Goal: Task Accomplishment & Management: Complete application form

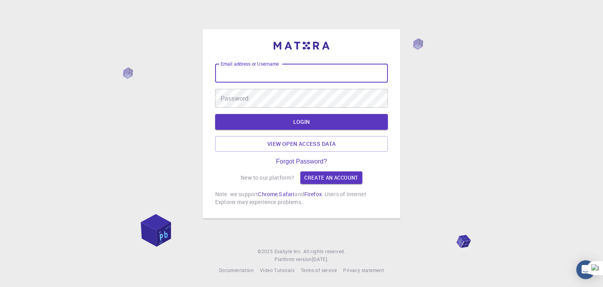
click at [284, 80] on input "Email address or Username" at bounding box center [301, 73] width 173 height 19
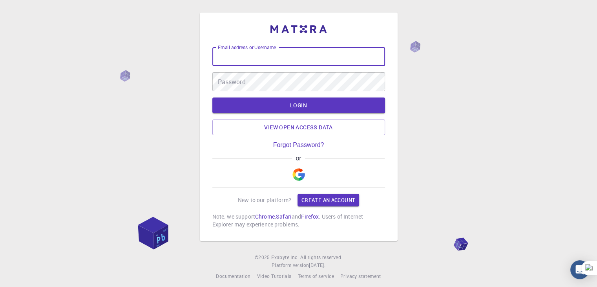
click at [303, 176] on img "button" at bounding box center [299, 174] width 13 height 13
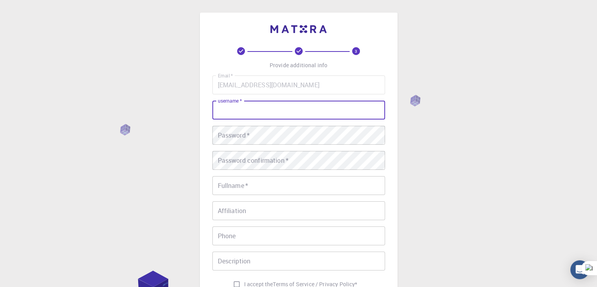
click at [241, 109] on input "username   *" at bounding box center [298, 110] width 173 height 19
type input "Kraloscf"
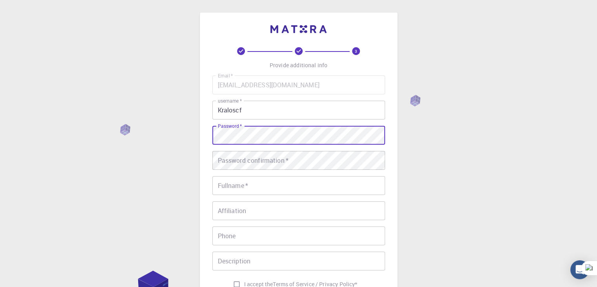
click at [243, 158] on div "Password confirmation   * Password confirmation   *" at bounding box center [298, 160] width 173 height 19
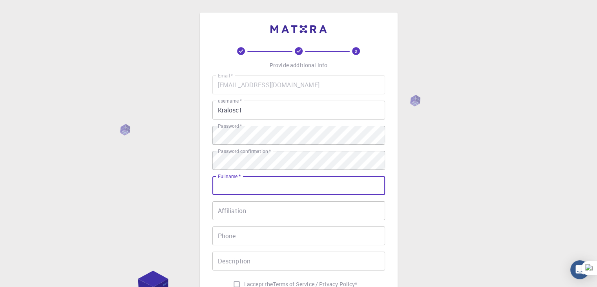
click at [240, 180] on input "Fullname   *" at bounding box center [298, 185] width 173 height 19
type input "[PERSON_NAME] [PERSON_NAME]"
type input "3212767978"
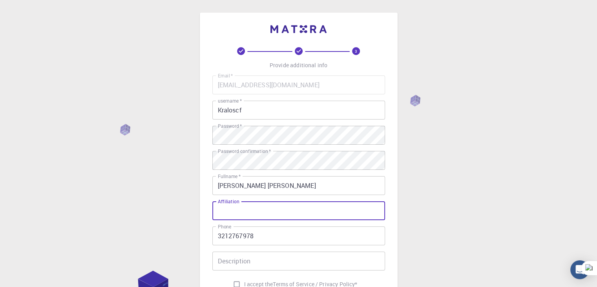
click at [261, 210] on input "Affiliation" at bounding box center [298, 210] width 173 height 19
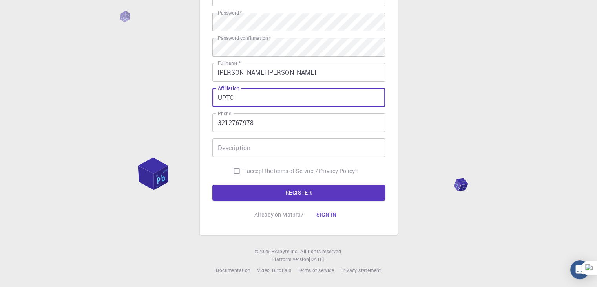
scroll to position [84, 0]
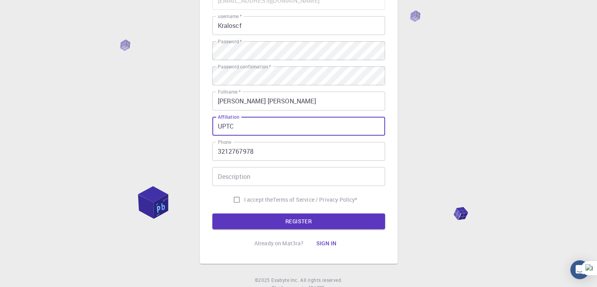
type input "UPTC"
click at [233, 192] on input "I accept the Terms of Service / Privacy Policy *" at bounding box center [236, 199] width 15 height 15
checkbox input "true"
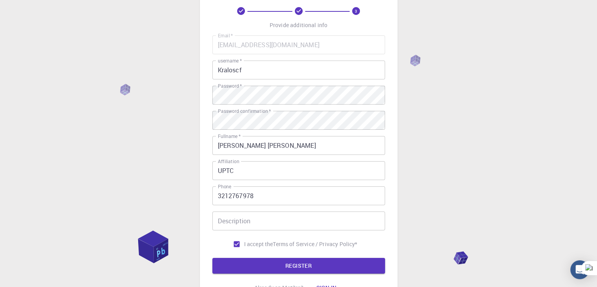
scroll to position [41, 0]
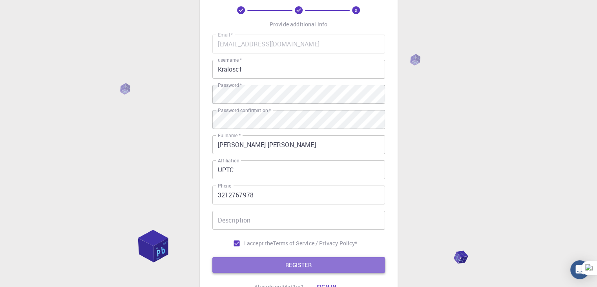
click at [308, 266] on button "REGISTER" at bounding box center [298, 265] width 173 height 16
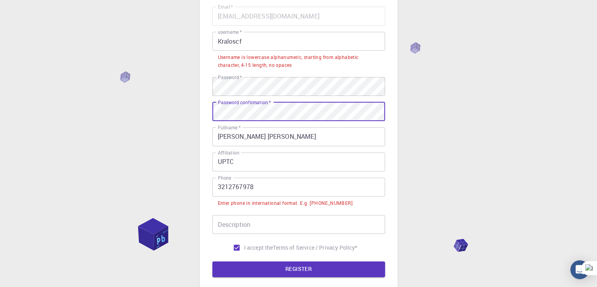
scroll to position [69, 0]
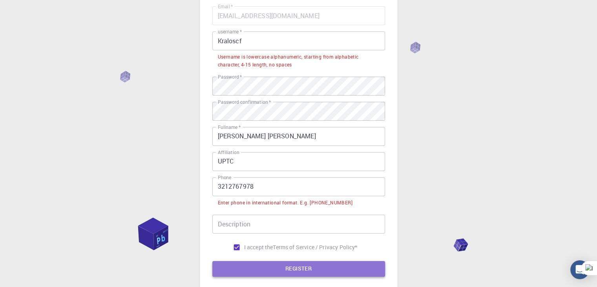
click at [289, 266] on button "REGISTER" at bounding box center [298, 269] width 173 height 16
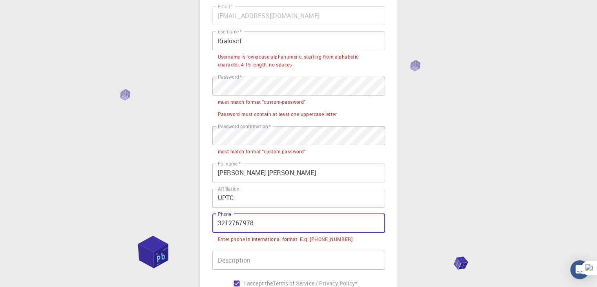
click at [267, 226] on input "3212767978" at bounding box center [298, 223] width 173 height 19
click at [221, 223] on input "3212767978" at bounding box center [298, 223] width 173 height 19
click at [217, 223] on input "3212767978" at bounding box center [298, 223] width 173 height 19
click at [409, 100] on div "3 Provide additional info Email   * kraloscfe@gmail.com Email   * username   * …" at bounding box center [298, 165] width 597 height 468
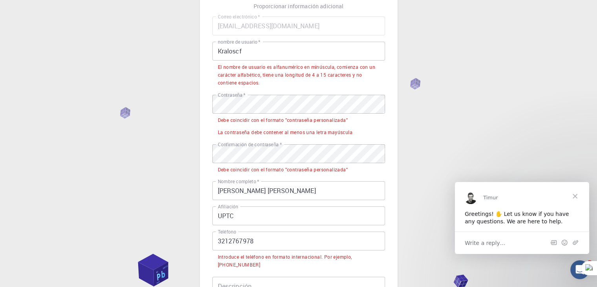
scroll to position [0, 0]
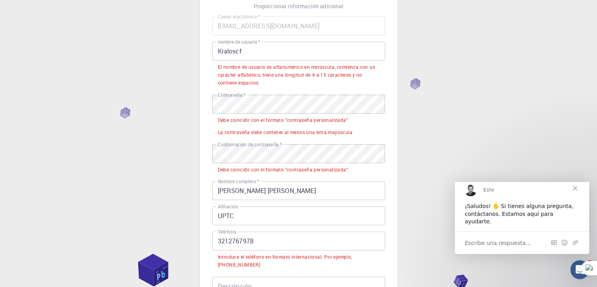
click at [278, 51] on input "Kraloscf" at bounding box center [298, 51] width 173 height 19
drag, startPoint x: 278, startPoint y: 51, endPoint x: 190, endPoint y: 52, distance: 88.0
click at [190, 52] on div "3 Proporcionar información adicional Correo electrónico   * kraloscfe@gmail.com…" at bounding box center [298, 183] width 597 height 484
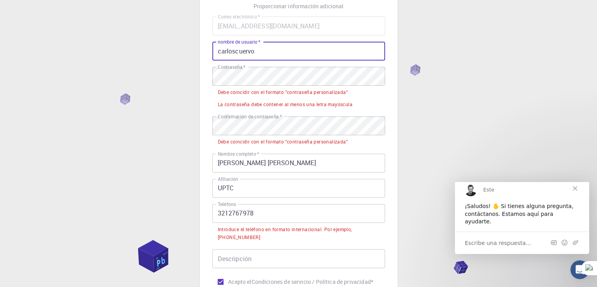
type input "carloscuervo"
click at [270, 86] on li "Debe coincidir con el formato "contraseña personalizada"" at bounding box center [298, 92] width 173 height 12
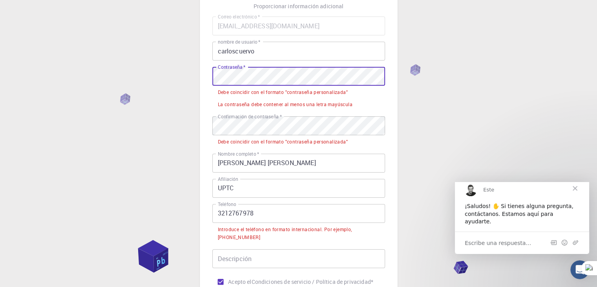
click at [199, 82] on div "3 Proporcionar información adicional Correo electrónico   * kraloscfe@gmail.com…" at bounding box center [298, 169] width 597 height 456
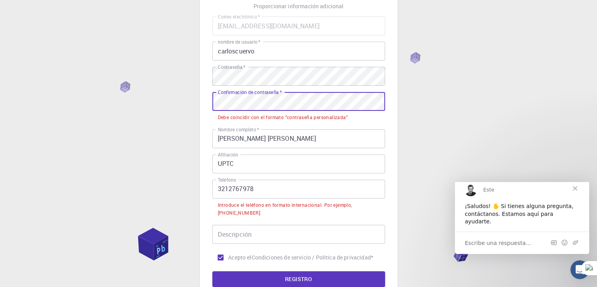
click at [154, 112] on div "3 Proporcionar información adicional Correo electrónico   * kraloscfe@gmail.com…" at bounding box center [298, 156] width 597 height 431
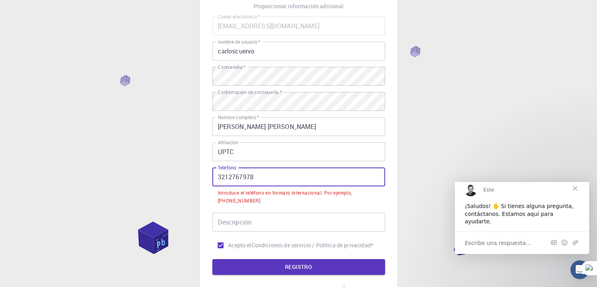
click at [219, 174] on input "3212767978" at bounding box center [298, 176] width 173 height 19
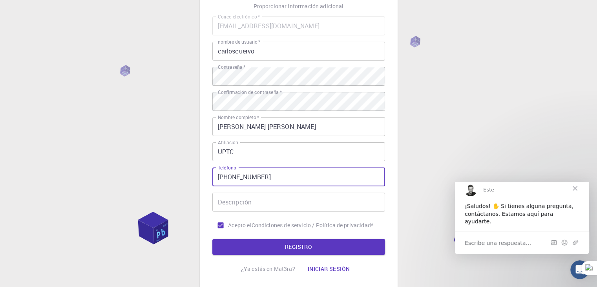
type input "+573212767978"
click at [306, 243] on font "REGISTRO" at bounding box center [298, 246] width 27 height 7
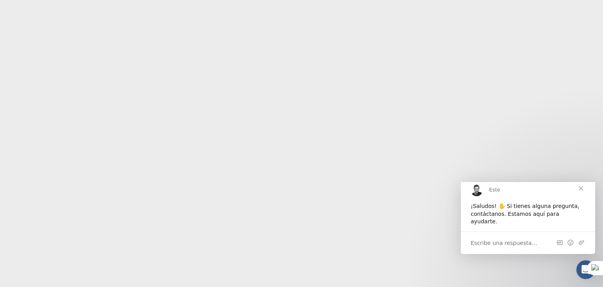
click at [586, 194] on span "Cerca" at bounding box center [581, 188] width 28 height 28
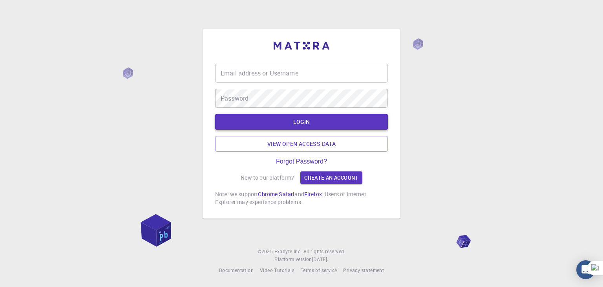
type input "carloscuervo"
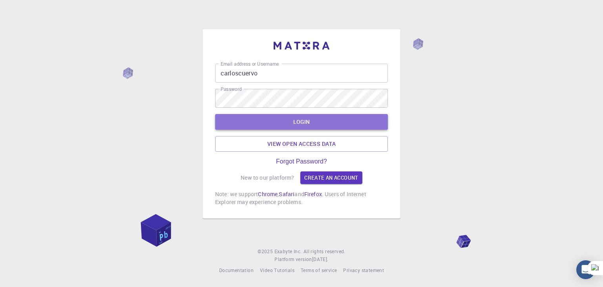
click at [313, 119] on button "LOGIN" at bounding box center [301, 122] width 173 height 16
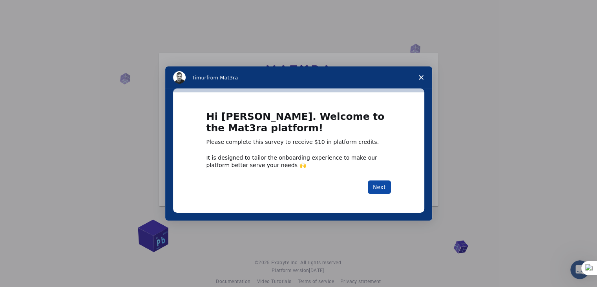
click at [380, 186] on button "Next" at bounding box center [379, 186] width 23 height 13
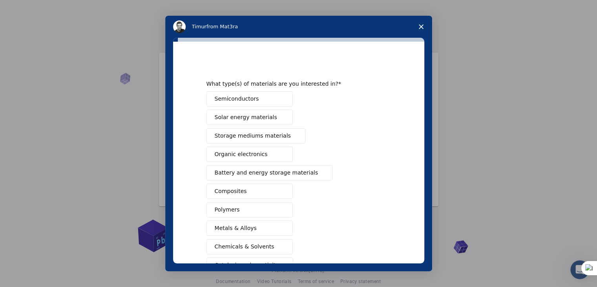
click at [380, 186] on div "Semiconductors Solar energy materials Storage mediums materials Organic electro…" at bounding box center [299, 200] width 185 height 218
click at [239, 100] on span "Semiconductors" at bounding box center [237, 99] width 44 height 8
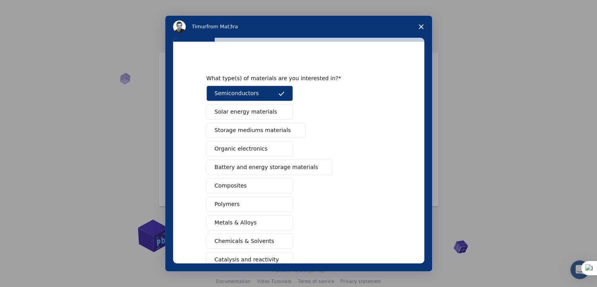
scroll to position [6, 0]
click at [227, 201] on span "Polymers" at bounding box center [227, 203] width 25 height 8
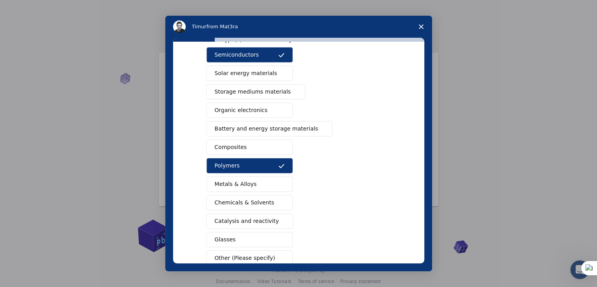
scroll to position [47, 0]
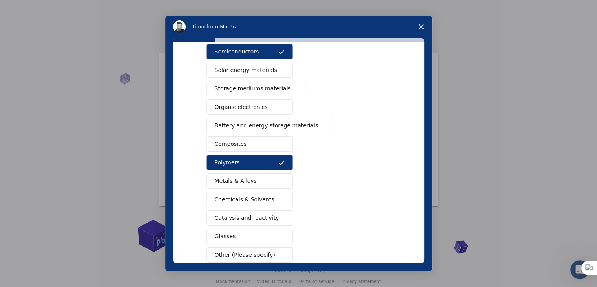
click at [250, 253] on span "Other (Please specify)" at bounding box center [245, 254] width 60 height 8
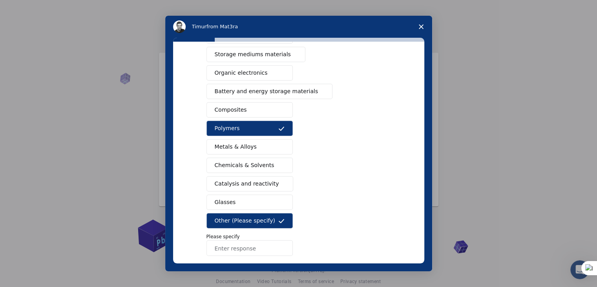
scroll to position [118, 0]
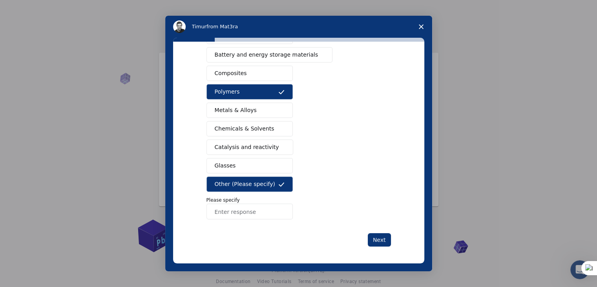
click at [244, 216] on input "Enter response" at bounding box center [250, 211] width 86 height 16
type input "zeolite"
click at [382, 233] on button "Next" at bounding box center [379, 239] width 23 height 13
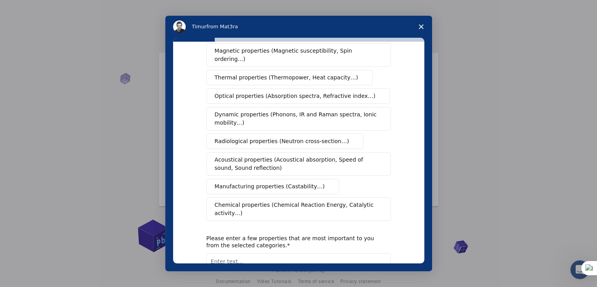
scroll to position [131, 0]
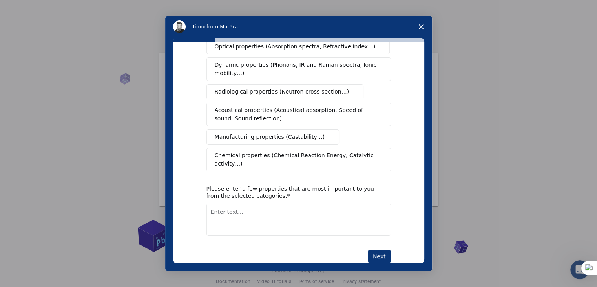
click at [298, 151] on span "Chemical properties (Chemical Reaction Energy, Catalytic activity…)" at bounding box center [296, 159] width 163 height 16
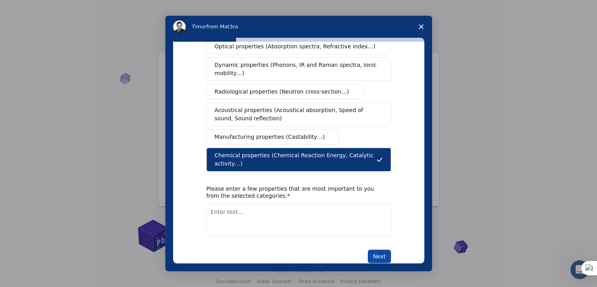
click at [382, 249] on button "Next" at bounding box center [379, 255] width 23 height 13
click at [310, 217] on textarea "Enter text..." at bounding box center [299, 219] width 185 height 32
click at [283, 133] on span "Manufacturing properties (Castability…)" at bounding box center [270, 137] width 110 height 8
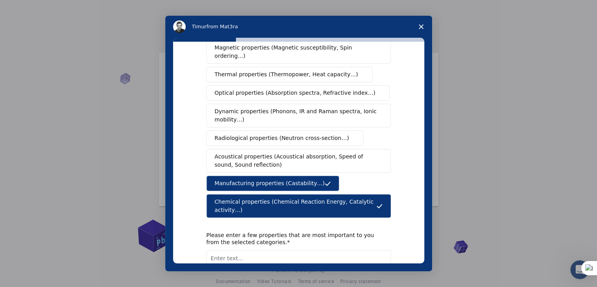
scroll to position [84, 0]
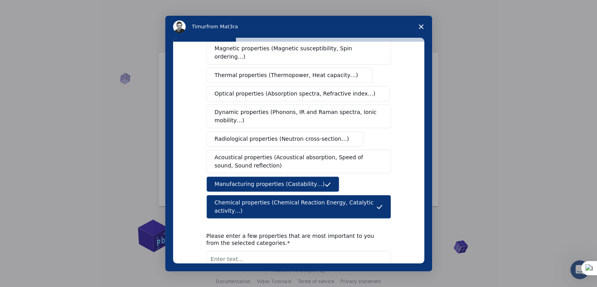
click at [283, 91] on button "Optical properties (Absorption spectra, Refractive index…)" at bounding box center [299, 93] width 184 height 15
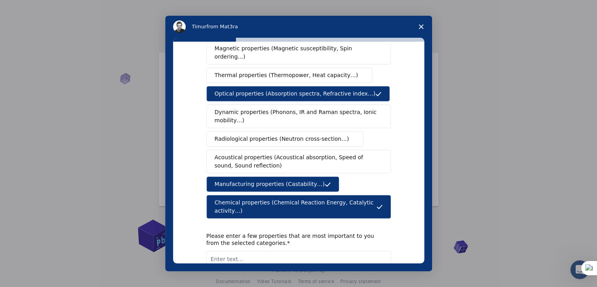
click at [259, 180] on span "Manufacturing properties (Castability…)" at bounding box center [270, 184] width 110 height 8
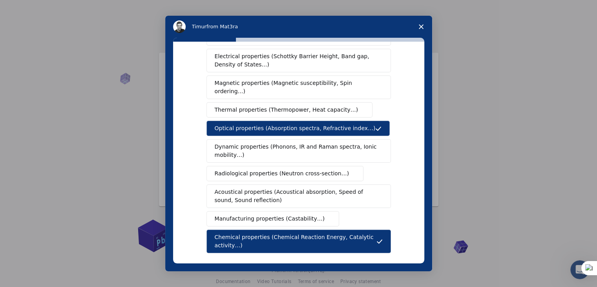
scroll to position [49, 0]
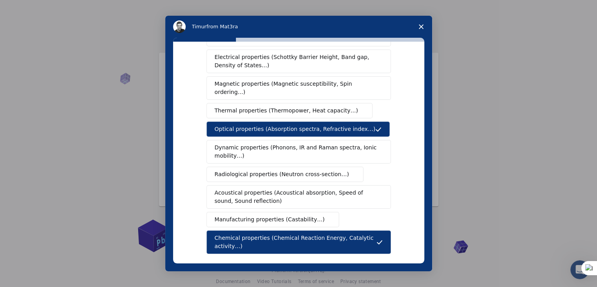
click at [263, 125] on span "Optical properties (Absorption spectra, Refractive index…)" at bounding box center [295, 129] width 161 height 8
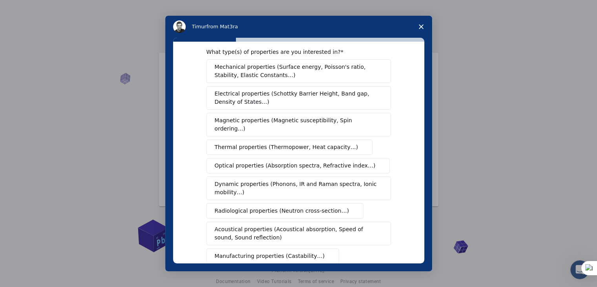
scroll to position [0, 0]
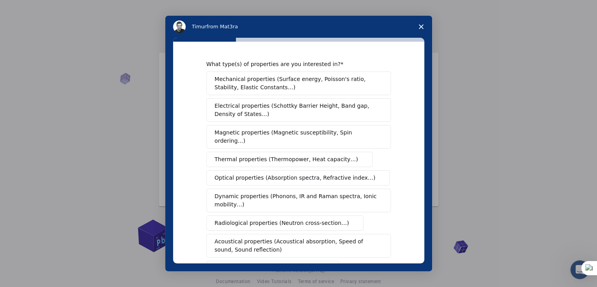
click at [282, 76] on span "Mechanical properties (Surface energy, Poisson's ratio, Stability, Elastic Cons…" at bounding box center [297, 83] width 164 height 16
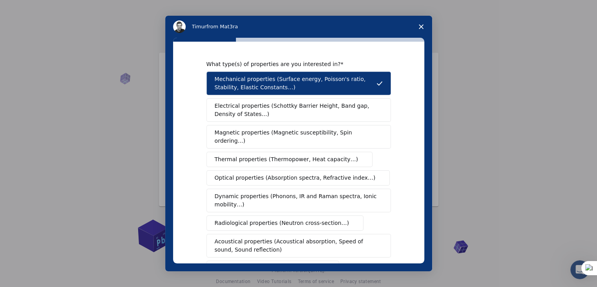
click at [300, 114] on span "Electrical properties (Schottky Barrier Height, Band gap, Density of States…)" at bounding box center [296, 110] width 163 height 16
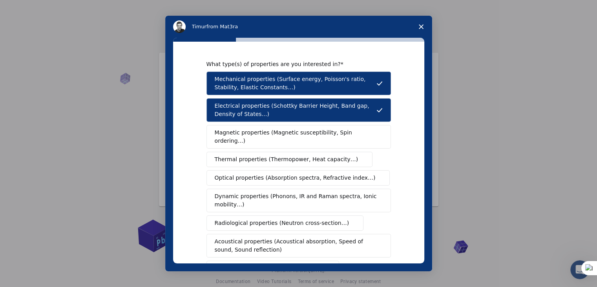
click at [290, 154] on button "Thermal properties (Thermopower, Heat capacity…)" at bounding box center [290, 159] width 166 height 15
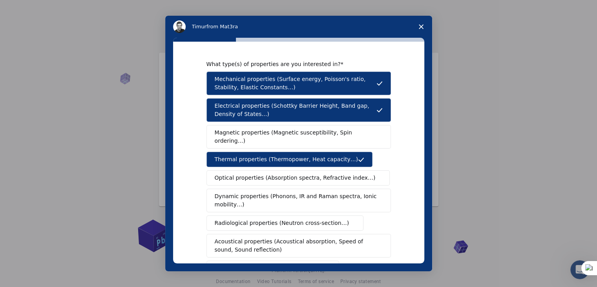
scroll to position [17, 0]
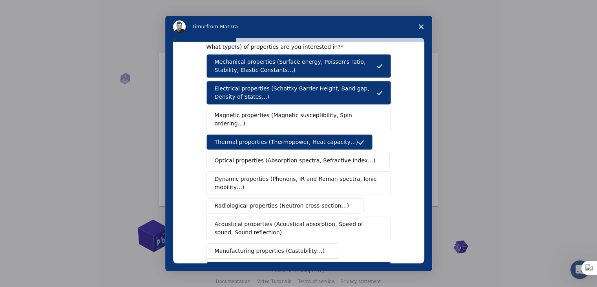
click at [308, 156] on span "Optical properties (Absorption spectra, Refractive index…)" at bounding box center [295, 160] width 161 height 8
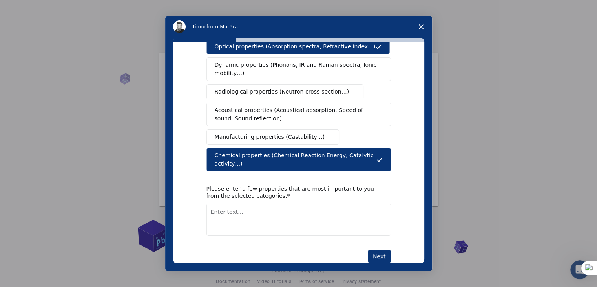
scroll to position [11, 0]
click at [377, 249] on button "Next" at bounding box center [379, 255] width 23 height 13
click at [325, 219] on div "What type(s) of properties are you interested in? Mechanical properties (Surfac…" at bounding box center [299, 95] width 185 height 333
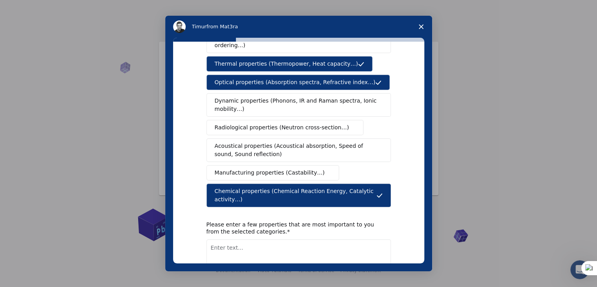
scroll to position [118, 0]
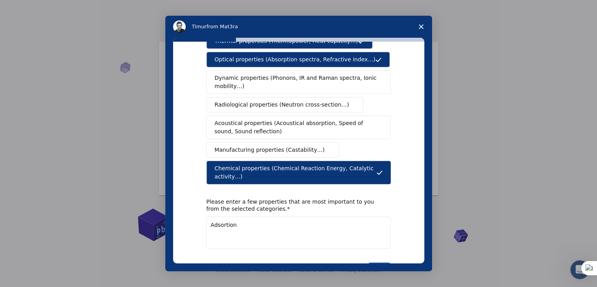
type textarea "Adsortion"
click at [384, 262] on button "Next" at bounding box center [379, 268] width 23 height 13
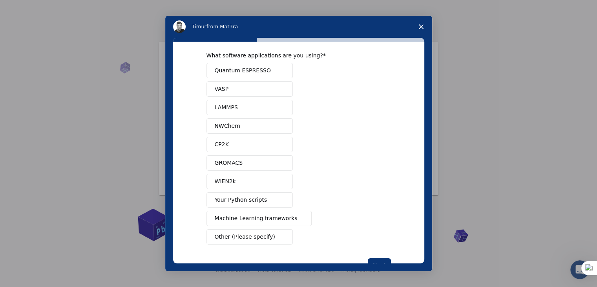
scroll to position [9, 0]
click at [245, 232] on span "Other (Please specify)" at bounding box center [245, 236] width 60 height 8
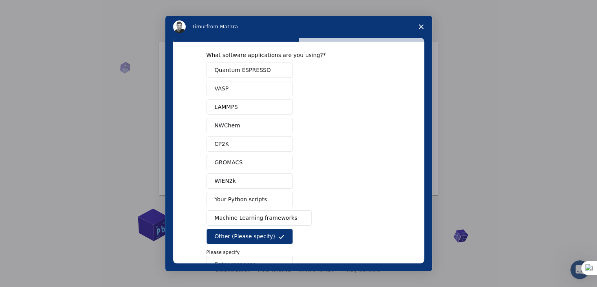
click at [245, 232] on span "Other (Please specify)" at bounding box center [245, 236] width 60 height 8
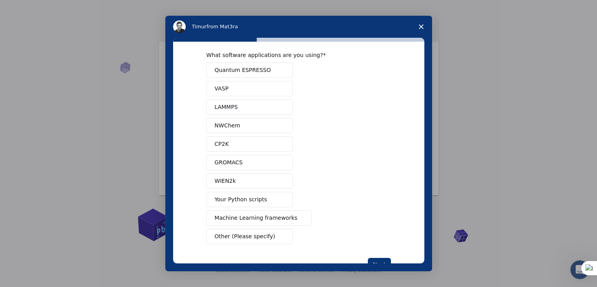
click at [269, 214] on span "Machine Learning frameworks" at bounding box center [256, 218] width 83 height 8
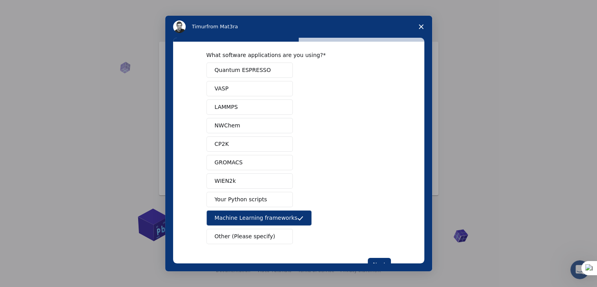
scroll to position [34, 0]
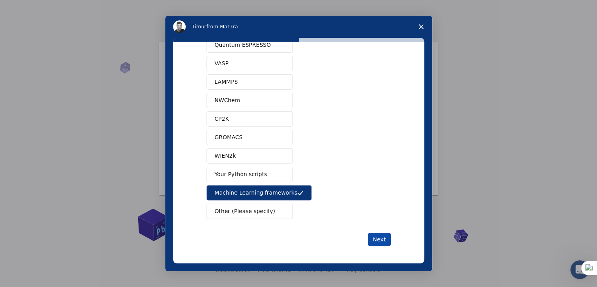
click at [376, 242] on button "Next" at bounding box center [379, 238] width 23 height 13
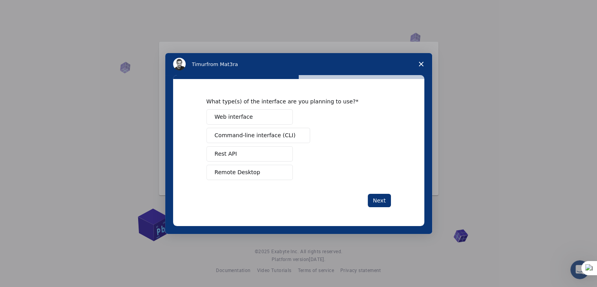
click at [267, 120] on button "Web interface" at bounding box center [250, 116] width 86 height 15
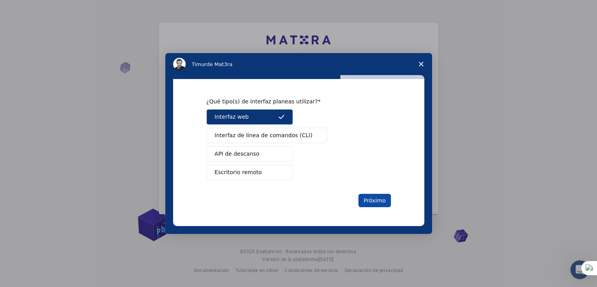
click at [364, 197] on button "Próximo" at bounding box center [374, 200] width 32 height 13
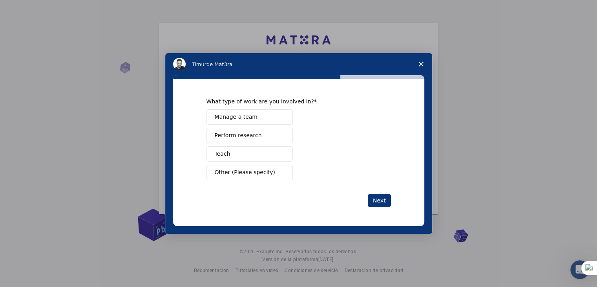
click at [270, 140] on button "Perform research" at bounding box center [250, 135] width 86 height 15
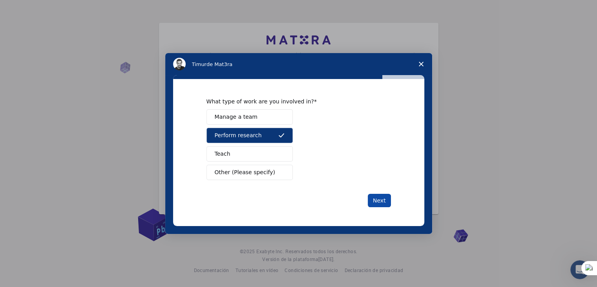
click at [374, 203] on button "Next" at bounding box center [379, 200] width 23 height 13
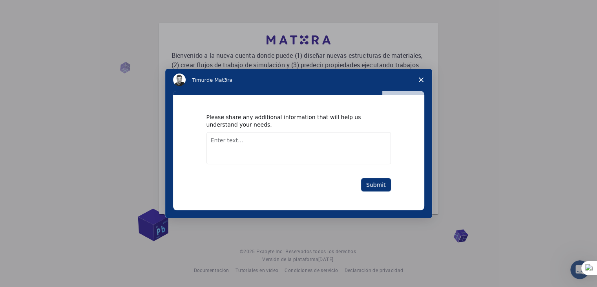
click at [327, 140] on textarea "Enter text..." at bounding box center [299, 148] width 185 height 32
drag, startPoint x: 294, startPoint y: 205, endPoint x: 289, endPoint y: 179, distance: 26.4
click at [289, 179] on div "Submit" at bounding box center [299, 184] width 185 height 13
click at [377, 186] on button "Submit" at bounding box center [376, 184] width 30 height 13
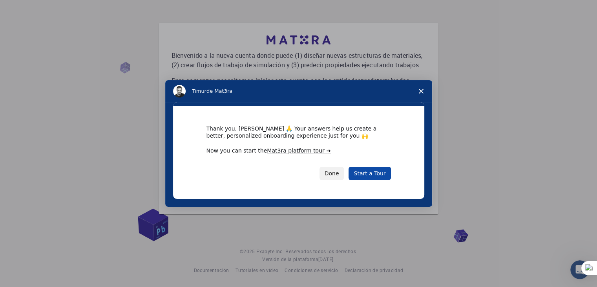
click at [367, 174] on link "Start a Tour" at bounding box center [370, 172] width 42 height 13
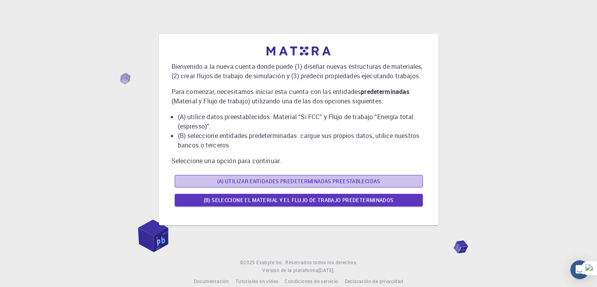
click at [349, 177] on font "(A) Utilizar entidades predeterminadas preestablecidas" at bounding box center [298, 180] width 163 height 7
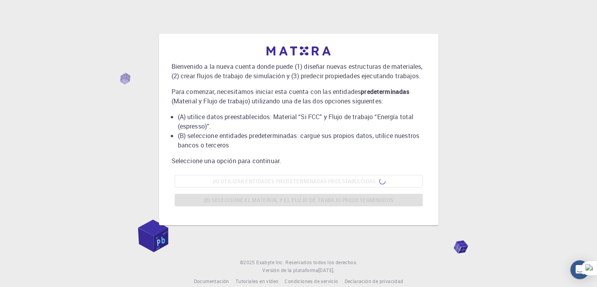
click at [326, 198] on div "(A) Utilizar entidades predeterminadas preestablecidas (B) Seleccione el materi…" at bounding box center [299, 191] width 254 height 38
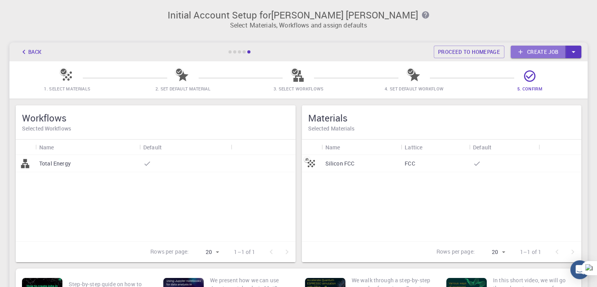
click at [561, 48] on link "Create job" at bounding box center [538, 52] width 55 height 13
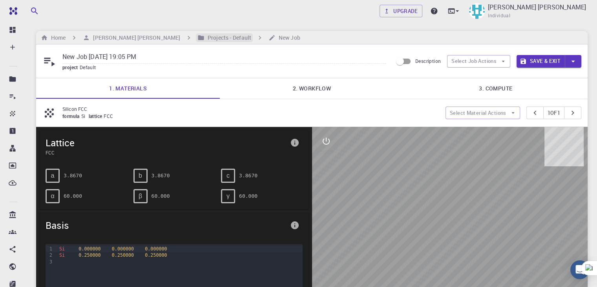
click at [240, 35] on h6 "Projects - Default" at bounding box center [228, 37] width 47 height 9
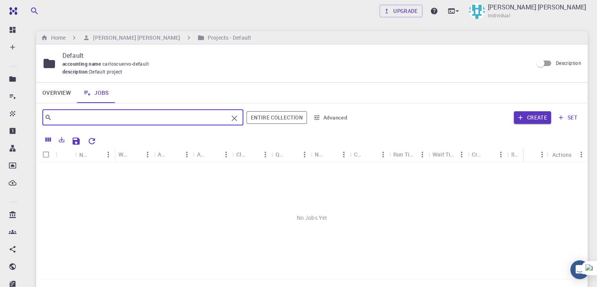
click at [148, 120] on input "text" at bounding box center [140, 117] width 176 height 11
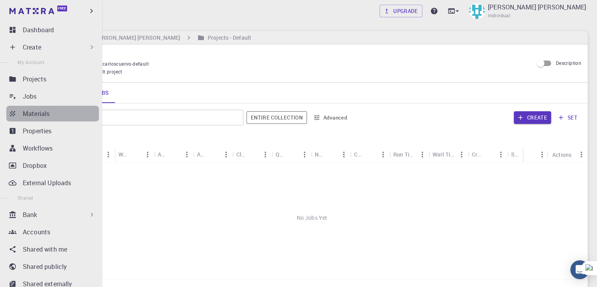
click at [53, 110] on div "Materials" at bounding box center [61, 113] width 76 height 9
click at [62, 111] on div "Materials" at bounding box center [61, 113] width 76 height 9
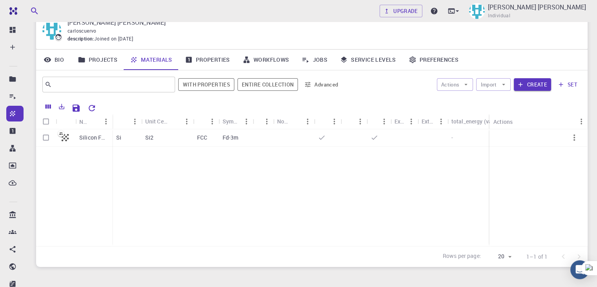
scroll to position [33, 0]
click at [88, 135] on p "Silicon FCC" at bounding box center [93, 137] width 29 height 8
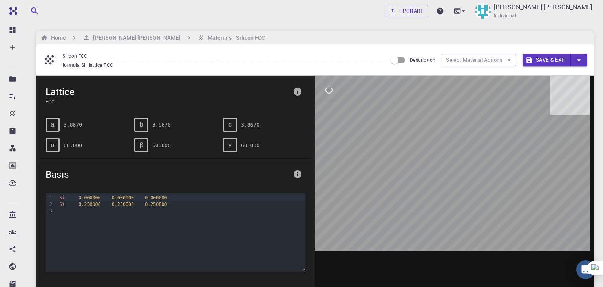
click at [459, 197] on div at bounding box center [454, 198] width 279 height 244
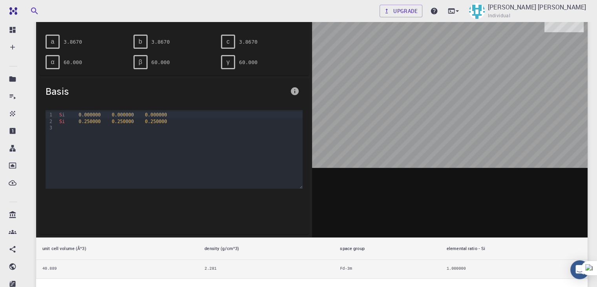
scroll to position [83, 0]
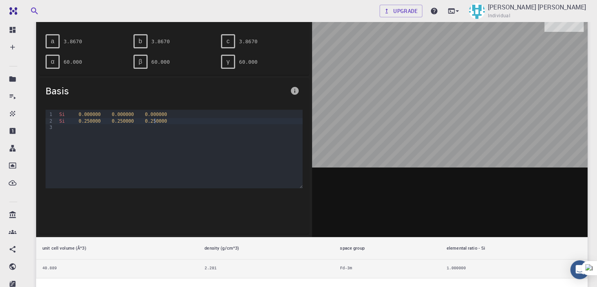
click at [155, 124] on div at bounding box center [179, 127] width 245 height 6
click at [119, 123] on div "Si 0.250000 0.250000 0.250000" at bounding box center [179, 121] width 245 height 6
click at [99, 128] on div at bounding box center [179, 127] width 245 height 6
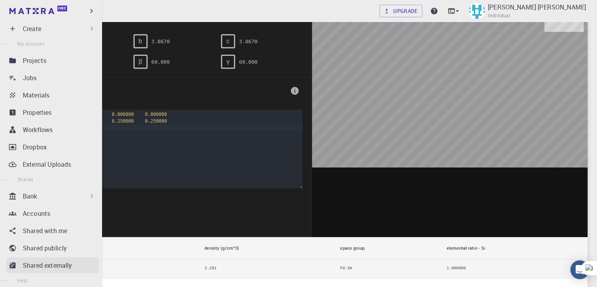
scroll to position [17, 0]
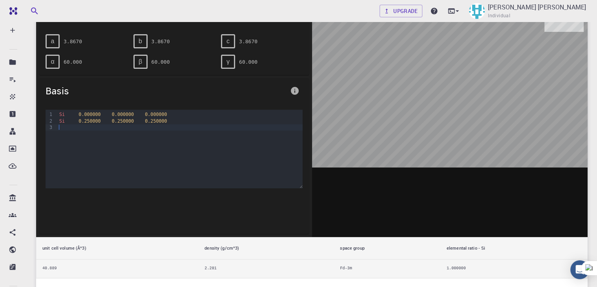
click at [108, 170] on div "Si 0.000000 0.000000 0.000000 Si 0.250000 0.250000 0.250000" at bounding box center [179, 149] width 245 height 79
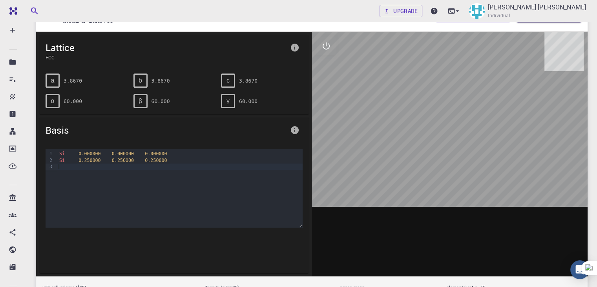
scroll to position [44, 0]
click at [294, 129] on icon "info" at bounding box center [295, 130] width 8 height 8
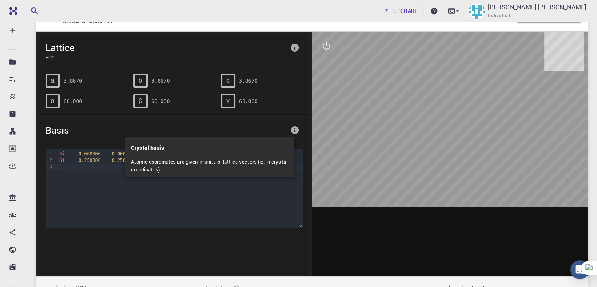
click at [294, 129] on div at bounding box center [298, 143] width 597 height 287
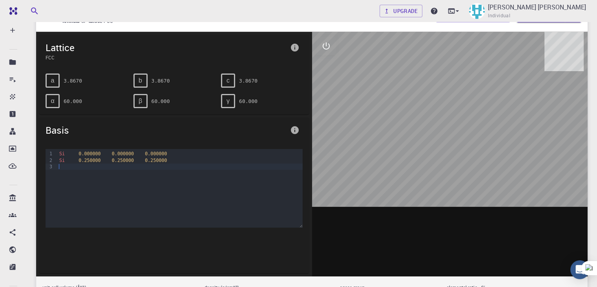
click at [220, 165] on div at bounding box center [179, 166] width 245 height 6
click at [184, 157] on div "Si 0.250000 0.250000 0.250000" at bounding box center [179, 160] width 245 height 6
